Goal: Information Seeking & Learning: Learn about a topic

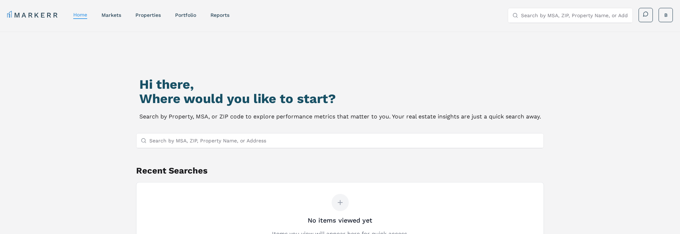
click at [181, 138] on input "Search by MSA, ZIP, Property Name, or Address" at bounding box center [344, 140] width 390 height 14
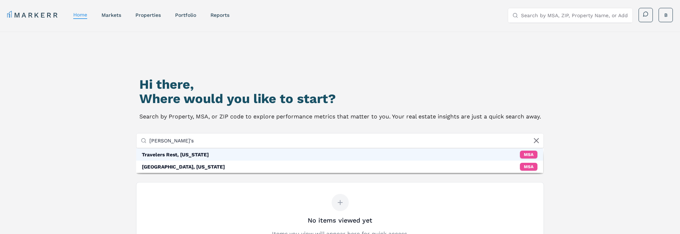
type input "[PERSON_NAME]'s"
click at [178, 154] on div "Travelers Rest, [US_STATE]" at bounding box center [175, 154] width 67 height 7
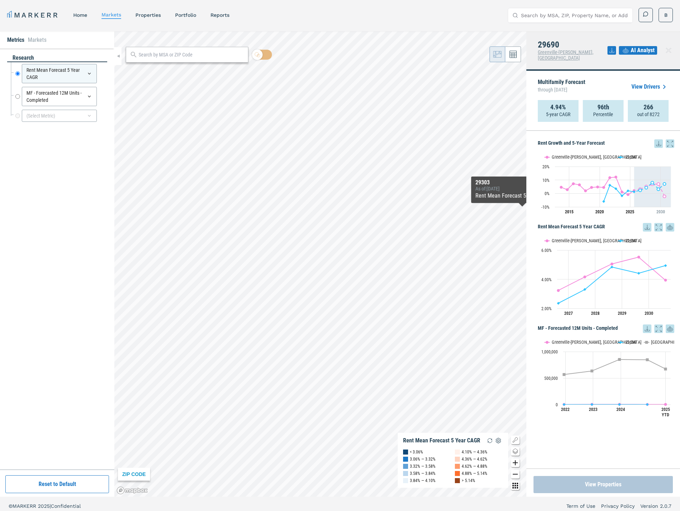
click at [575, 233] on button "View Properties" at bounding box center [603, 484] width 139 height 17
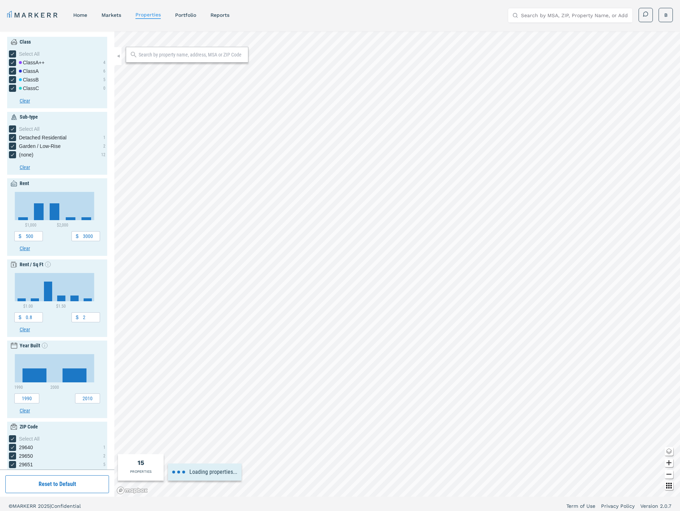
type input "600"
type input "2800"
type input "0.6"
type input "1960"
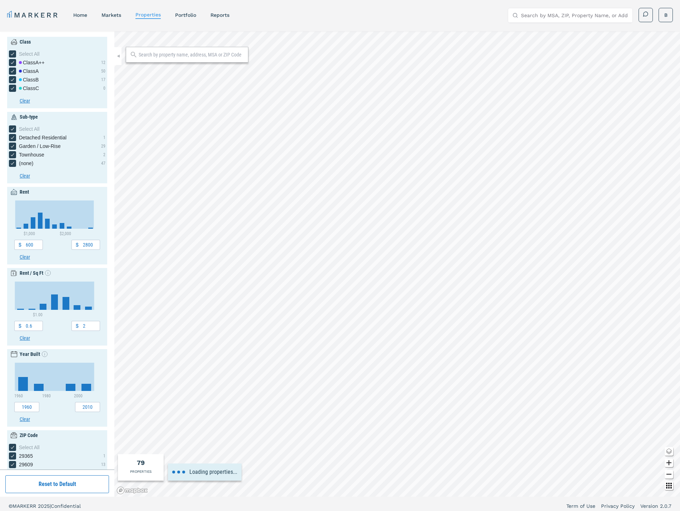
type input "2.6"
type input "2000"
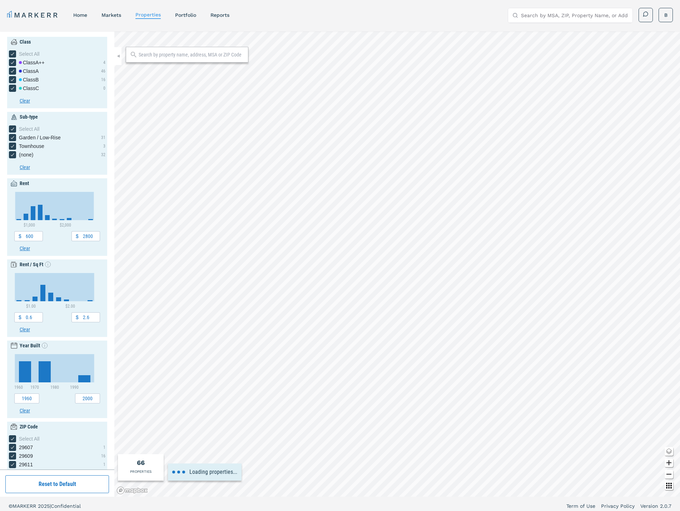
type input "500"
type input "3000"
type input "1"
type input "1.7"
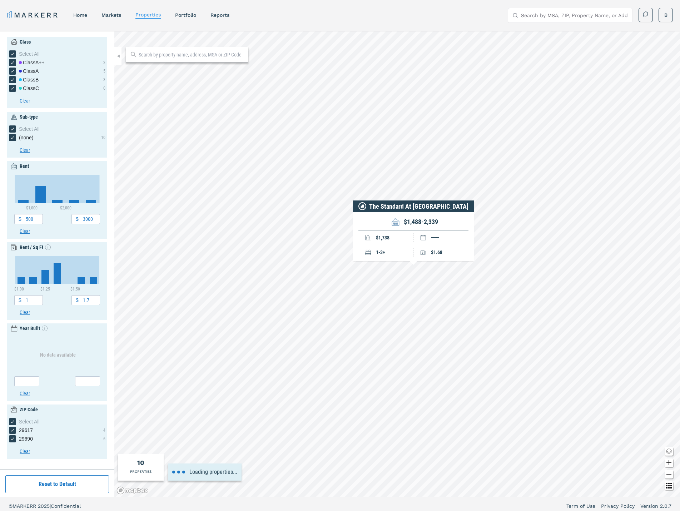
type input "1.8"
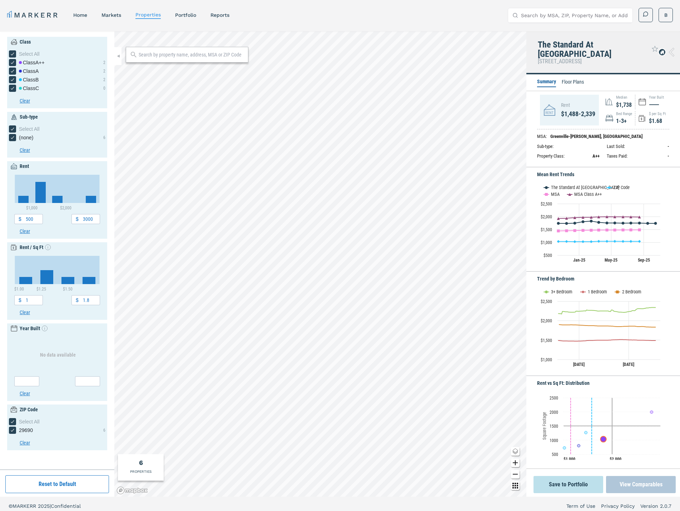
click at [631, 483] on button "View Comparables" at bounding box center [641, 484] width 70 height 17
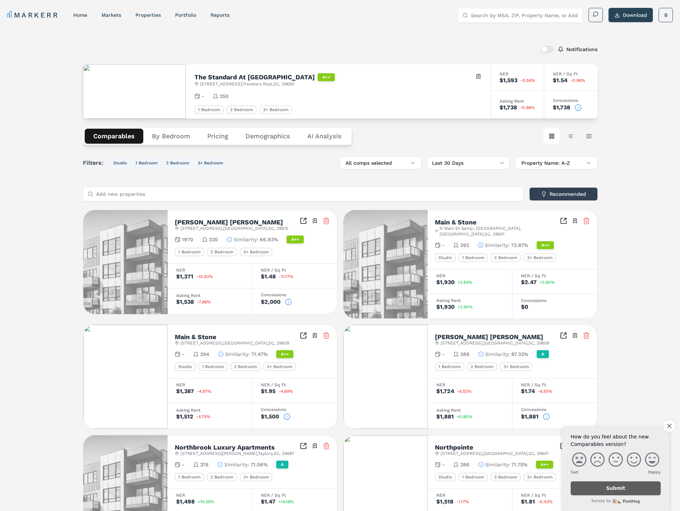
click at [319, 134] on Analysis "AI Analysis" at bounding box center [324, 136] width 51 height 15
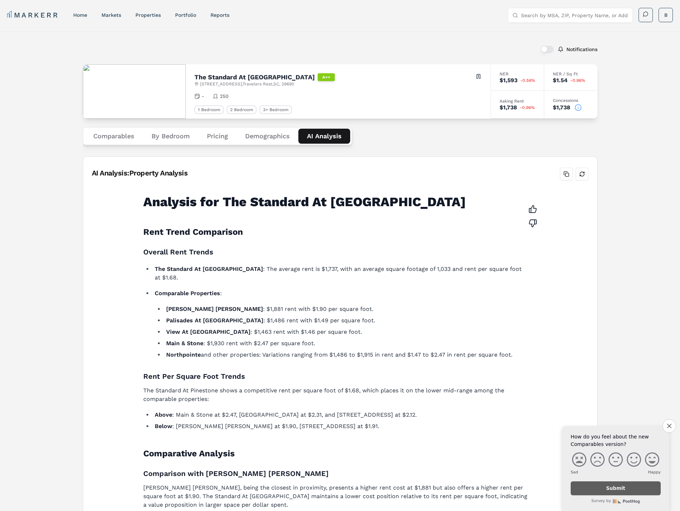
drag, startPoint x: 261, startPoint y: 139, endPoint x: 260, endPoint y: 152, distance: 12.5
click at [261, 139] on button "Demographics" at bounding box center [268, 136] width 62 height 15
